Goal: Task Accomplishment & Management: Complete application form

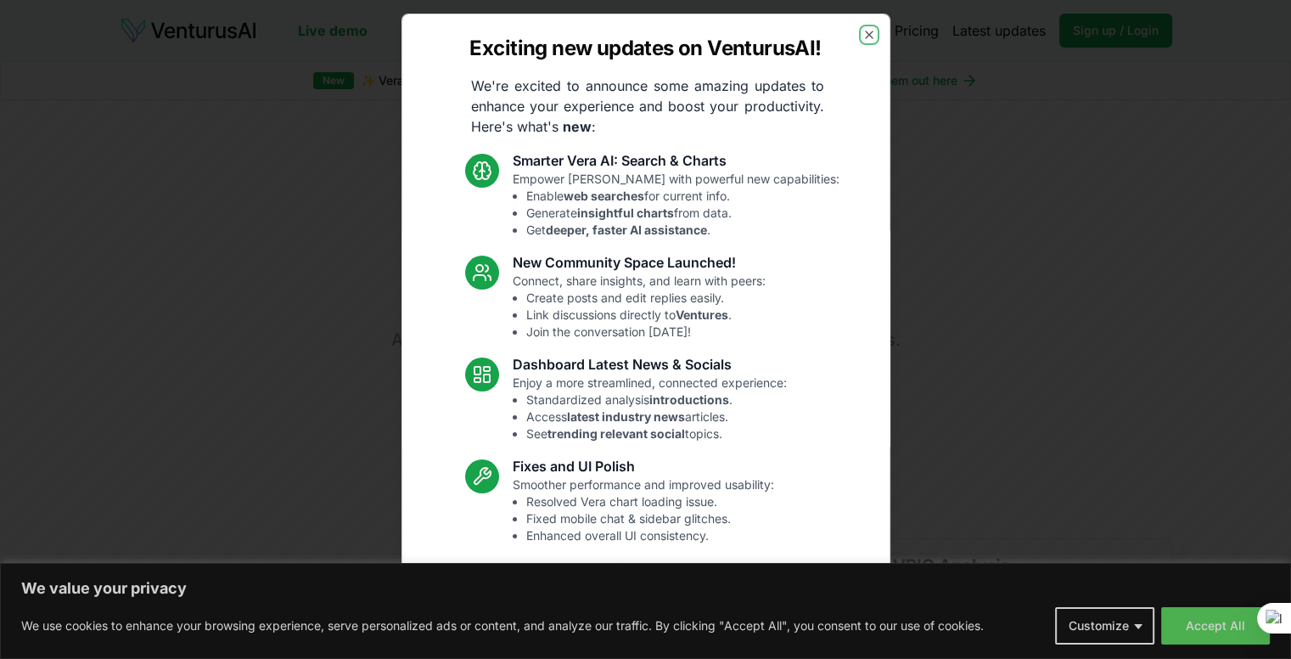
click at [863, 37] on icon "button" at bounding box center [870, 35] width 14 height 14
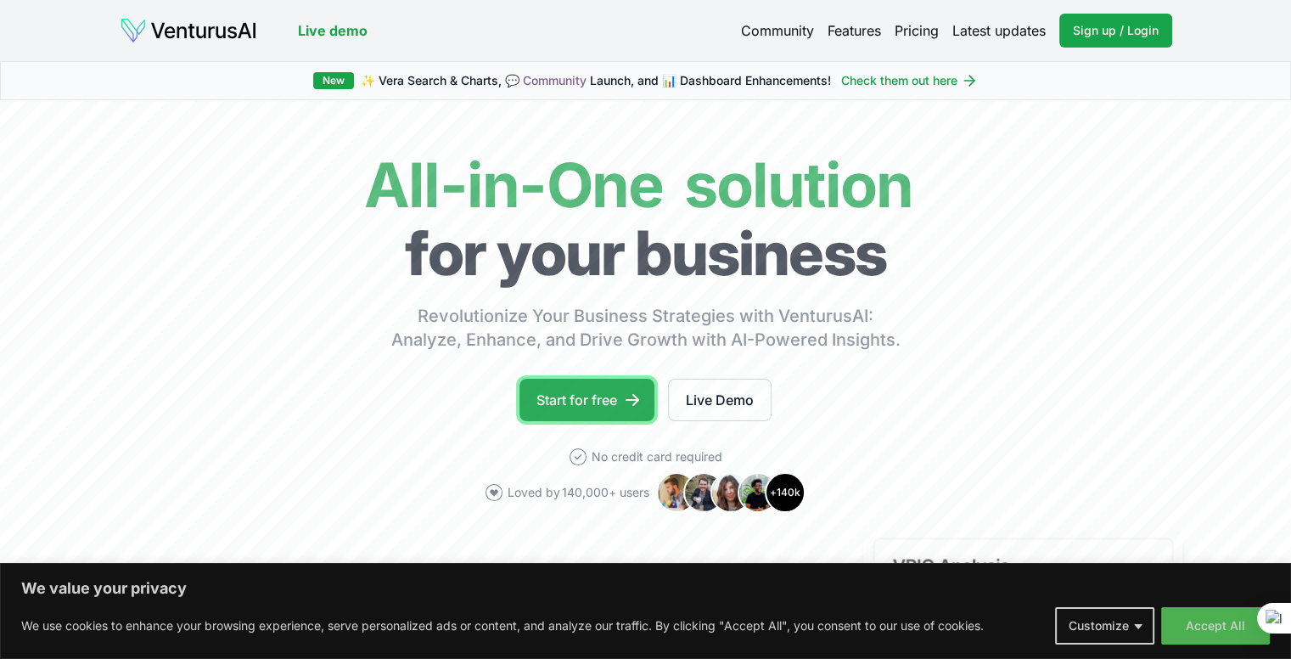
click at [618, 394] on link "Start for free" at bounding box center [587, 400] width 135 height 42
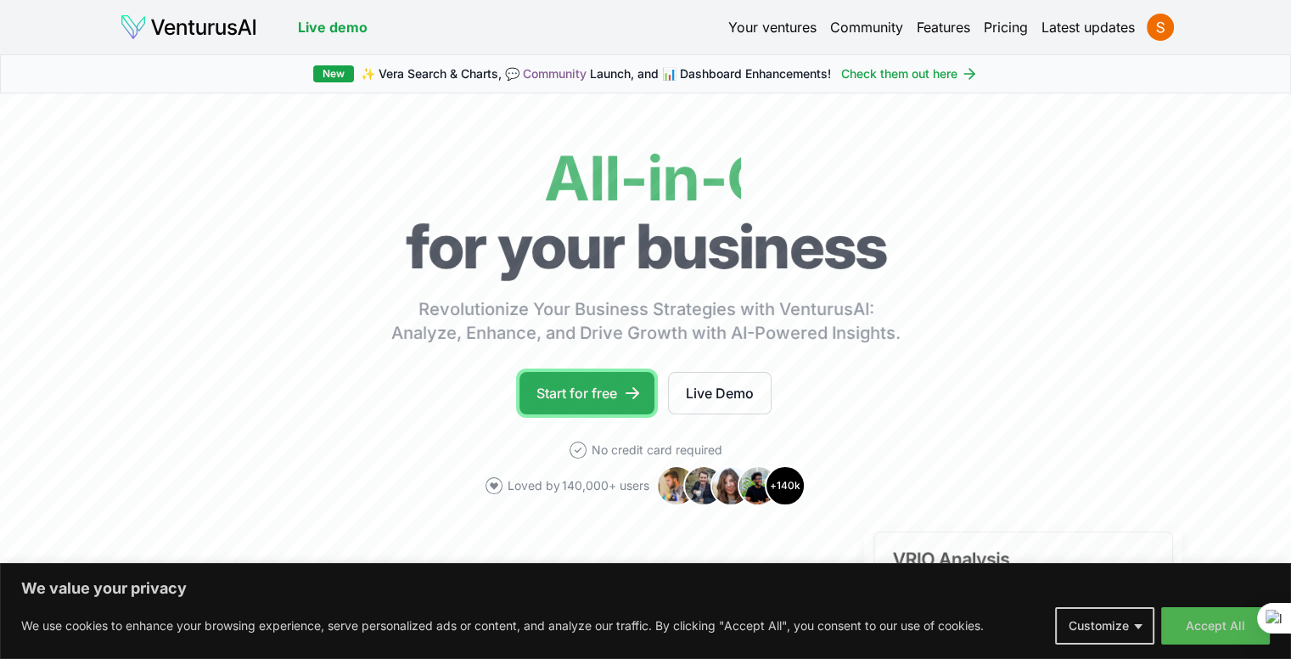
click at [632, 388] on icon at bounding box center [632, 393] width 17 height 17
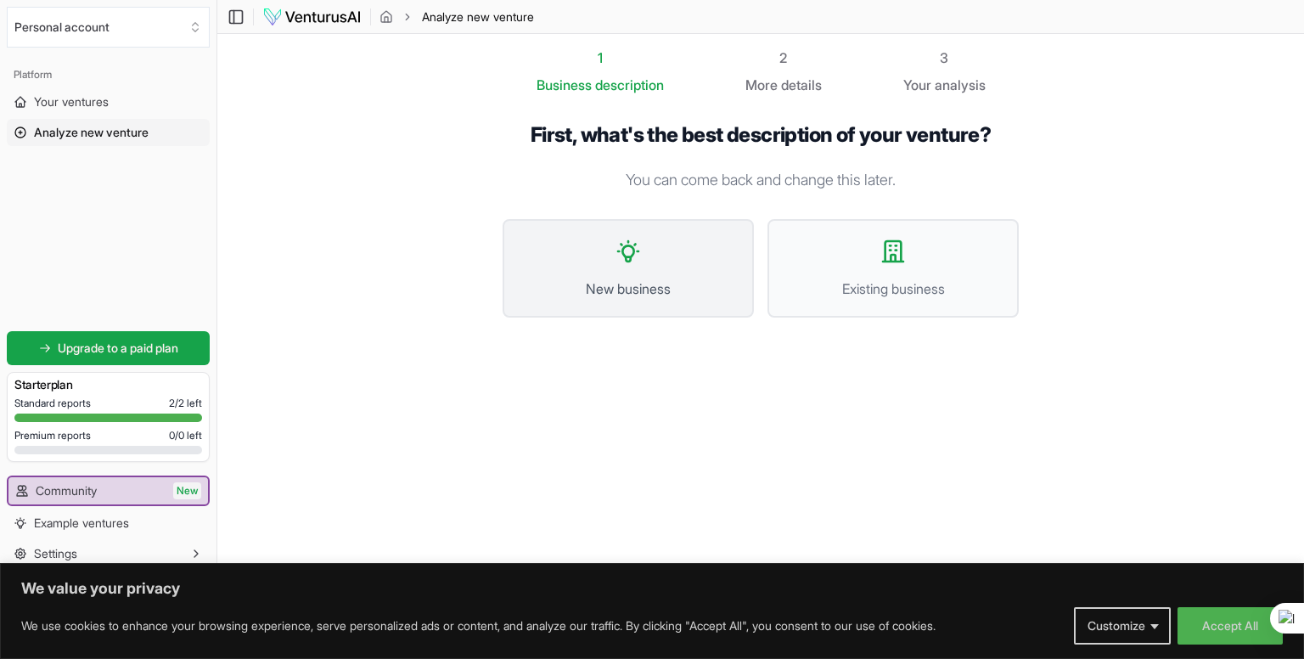
click at [703, 300] on button "New business" at bounding box center [628, 268] width 251 height 98
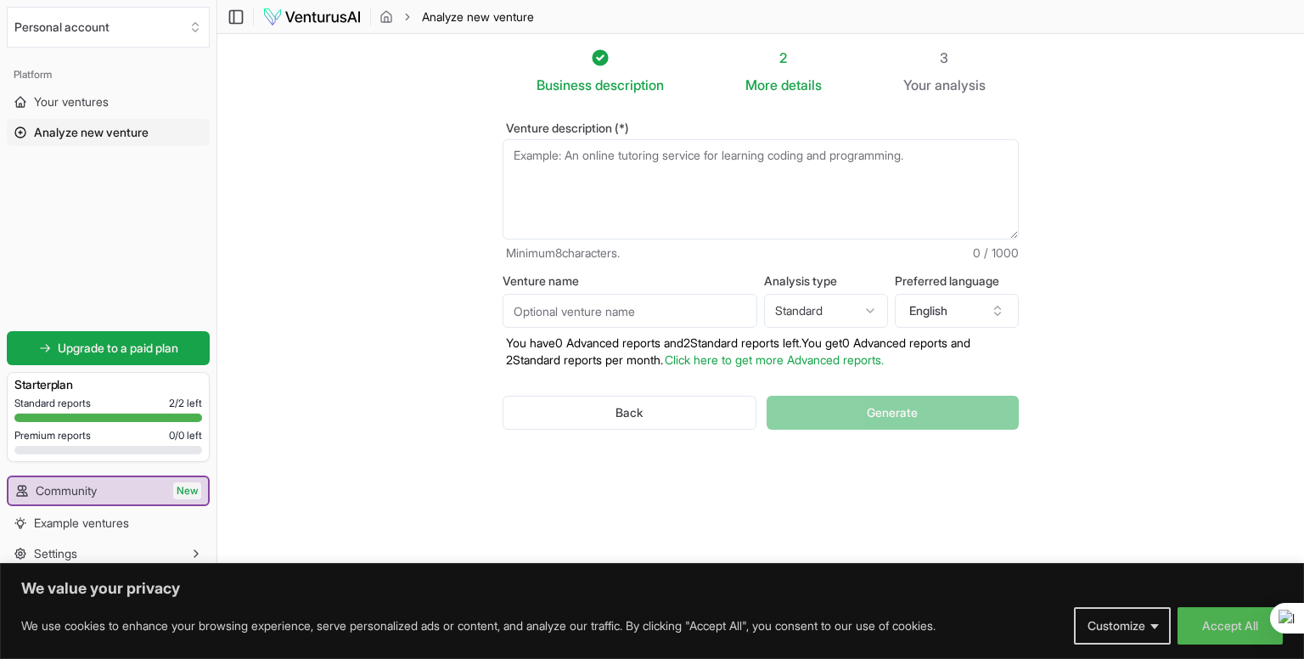
click at [777, 225] on textarea "Venture description (*)" at bounding box center [761, 189] width 516 height 100
click at [478, 251] on div "Venture description (*) Minimum 8 characters. 0 / 1000 Venture name Analysis ty…" at bounding box center [760, 289] width 571 height 389
